Goal: Transaction & Acquisition: Purchase product/service

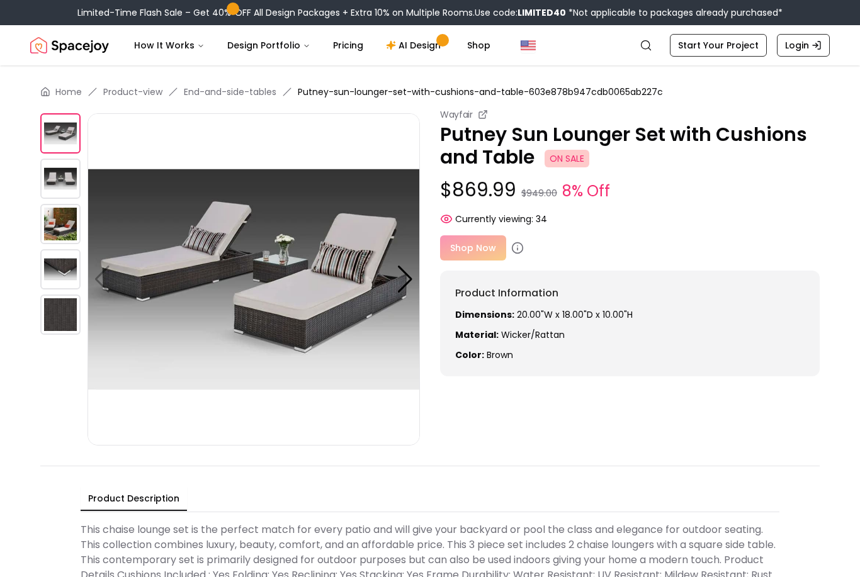
click at [719, 474] on div "Product Description This chaise lounge set is the perfect match for every patio…" at bounding box center [430, 552] width 780 height 173
click at [61, 179] on img at bounding box center [60, 179] width 40 height 40
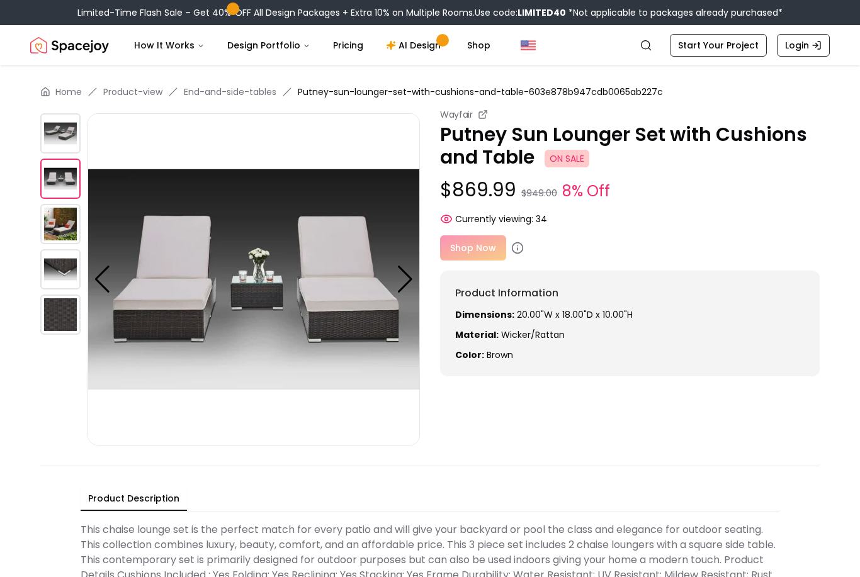
click at [54, 222] on img at bounding box center [60, 224] width 40 height 40
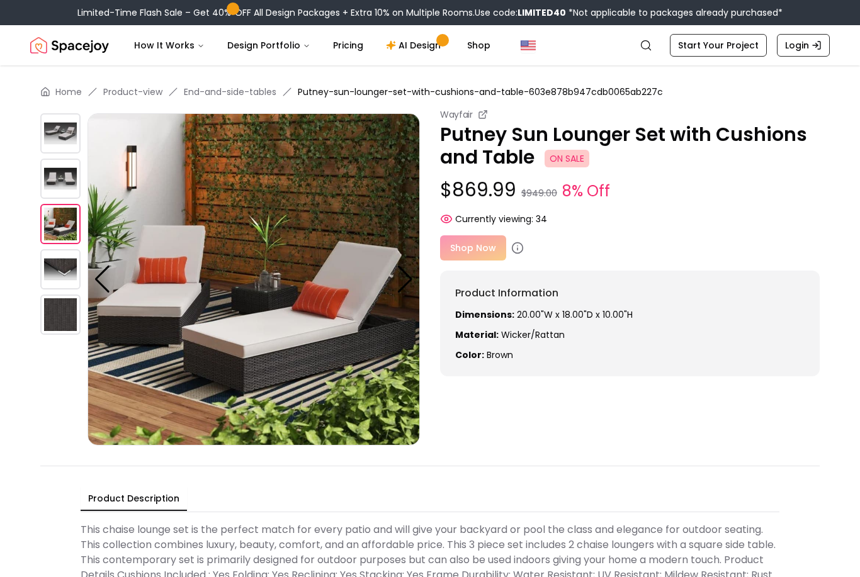
click at [68, 266] on img at bounding box center [60, 269] width 40 height 40
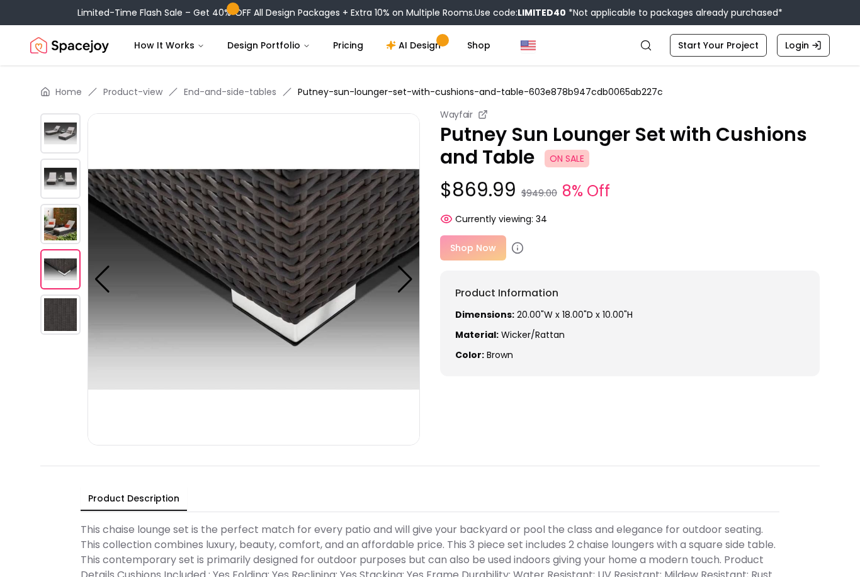
click at [62, 319] on img at bounding box center [60, 315] width 40 height 40
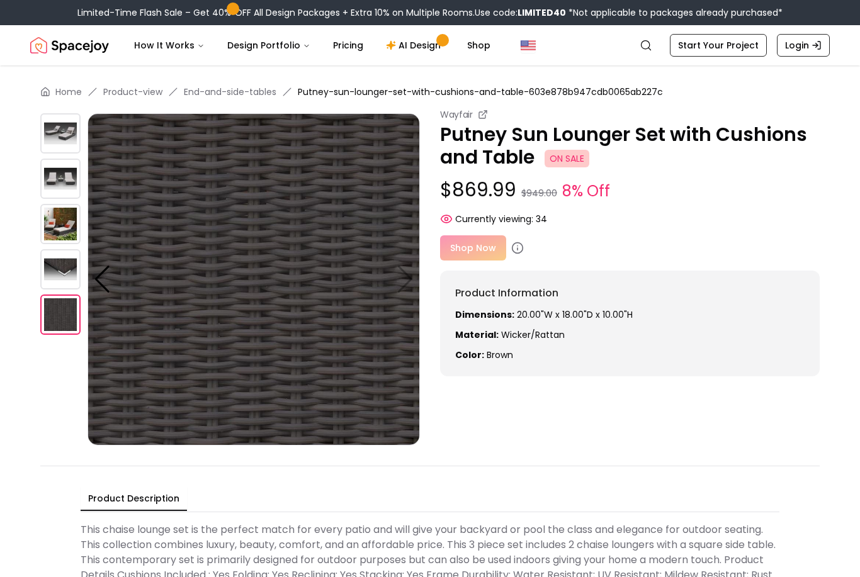
click at [57, 276] on img at bounding box center [60, 269] width 40 height 40
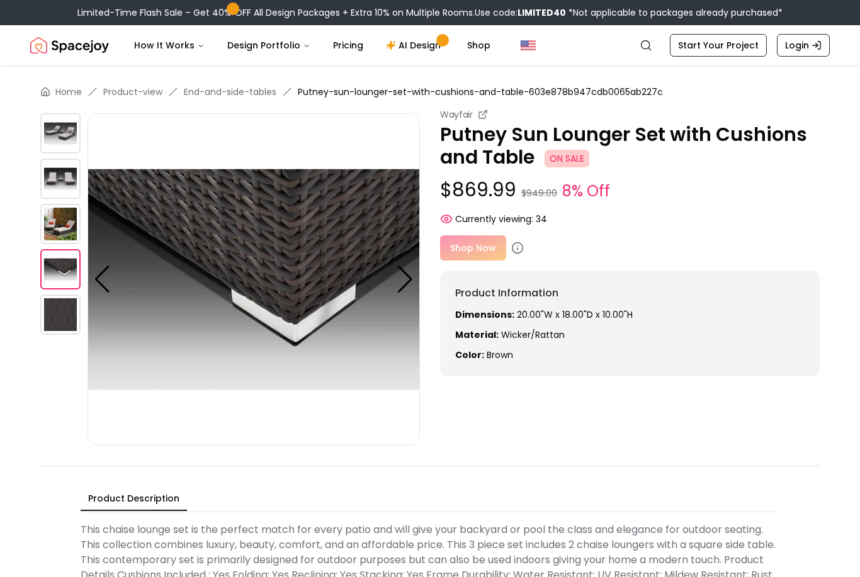
click at [64, 219] on img at bounding box center [60, 224] width 40 height 40
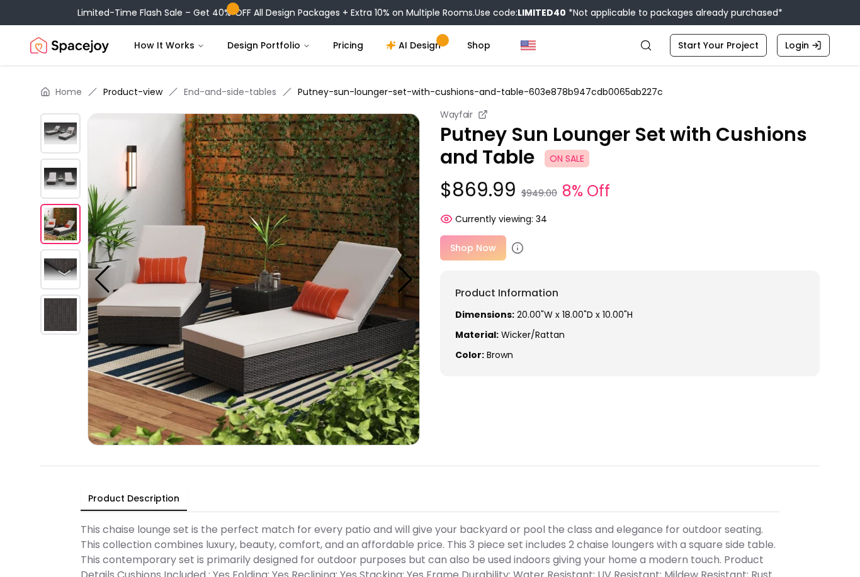
click at [144, 93] on link "Product-view" at bounding box center [132, 92] width 59 height 13
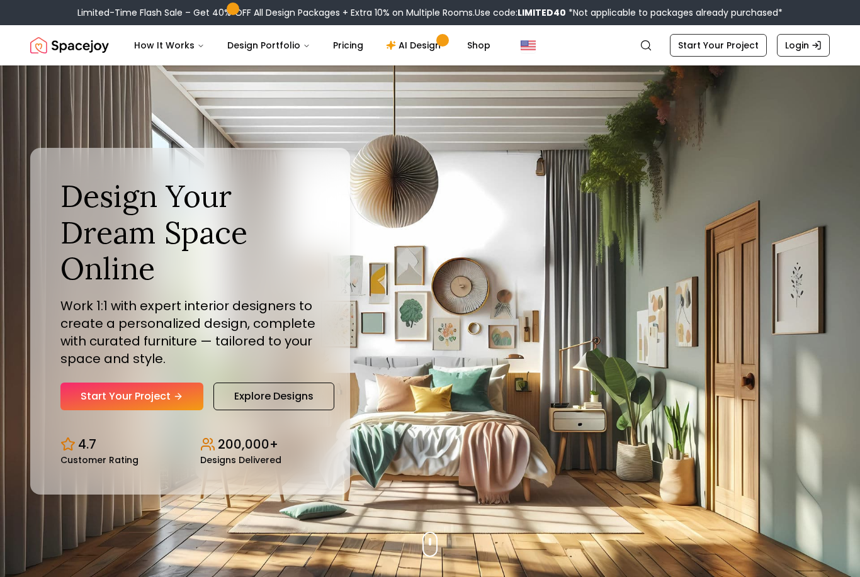
click at [254, 94] on div "Design Your Dream Space Online Work 1:1 with expert interior designers to creat…" at bounding box center [430, 321] width 860 height 512
click at [649, 46] on icon "Global" at bounding box center [646, 45] width 13 height 13
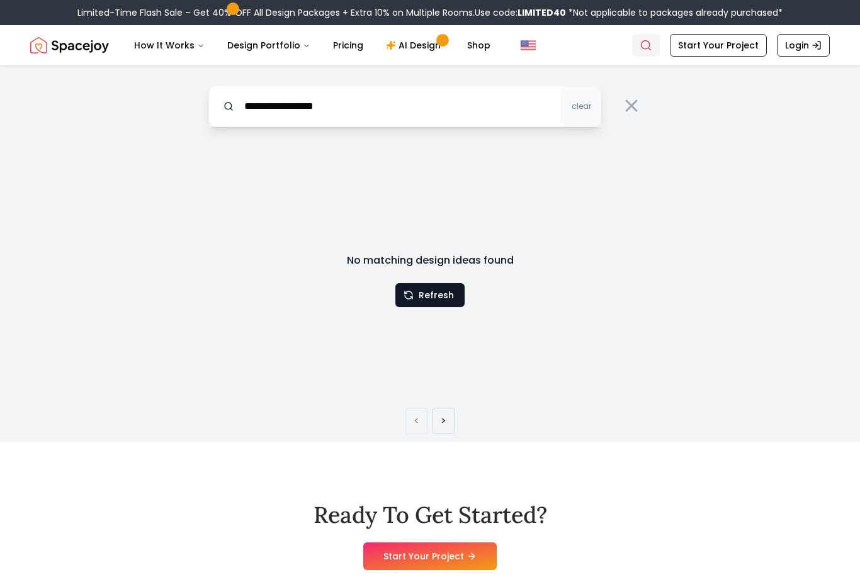
type input "**********"
